Goal: Check status: Check status

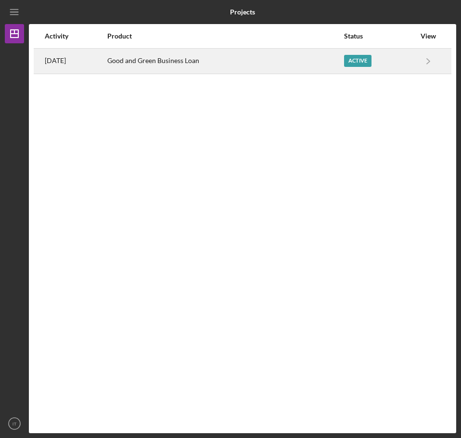
click at [304, 67] on div "Good and Green Business Loan" at bounding box center [225, 61] width 236 height 24
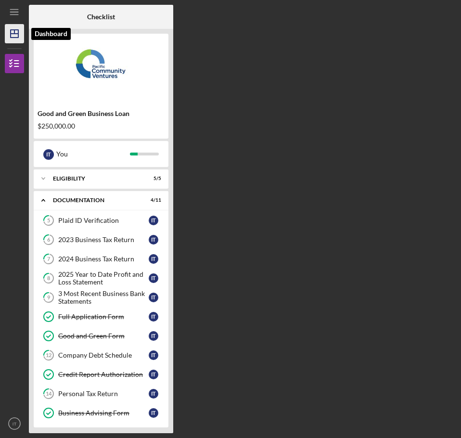
click at [16, 41] on icon "Icon/Dashboard" at bounding box center [14, 34] width 24 height 24
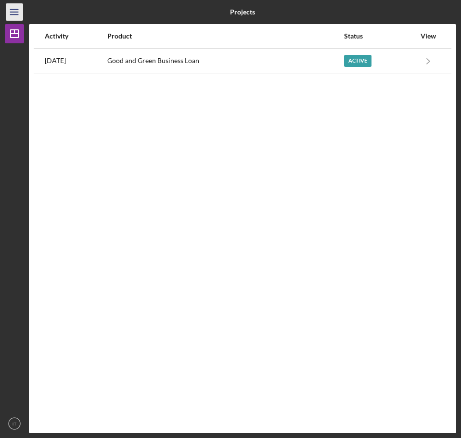
click at [12, 13] on icon "Icon/Menu" at bounding box center [15, 12] width 22 height 22
